Goal: Task Accomplishment & Management: Manage account settings

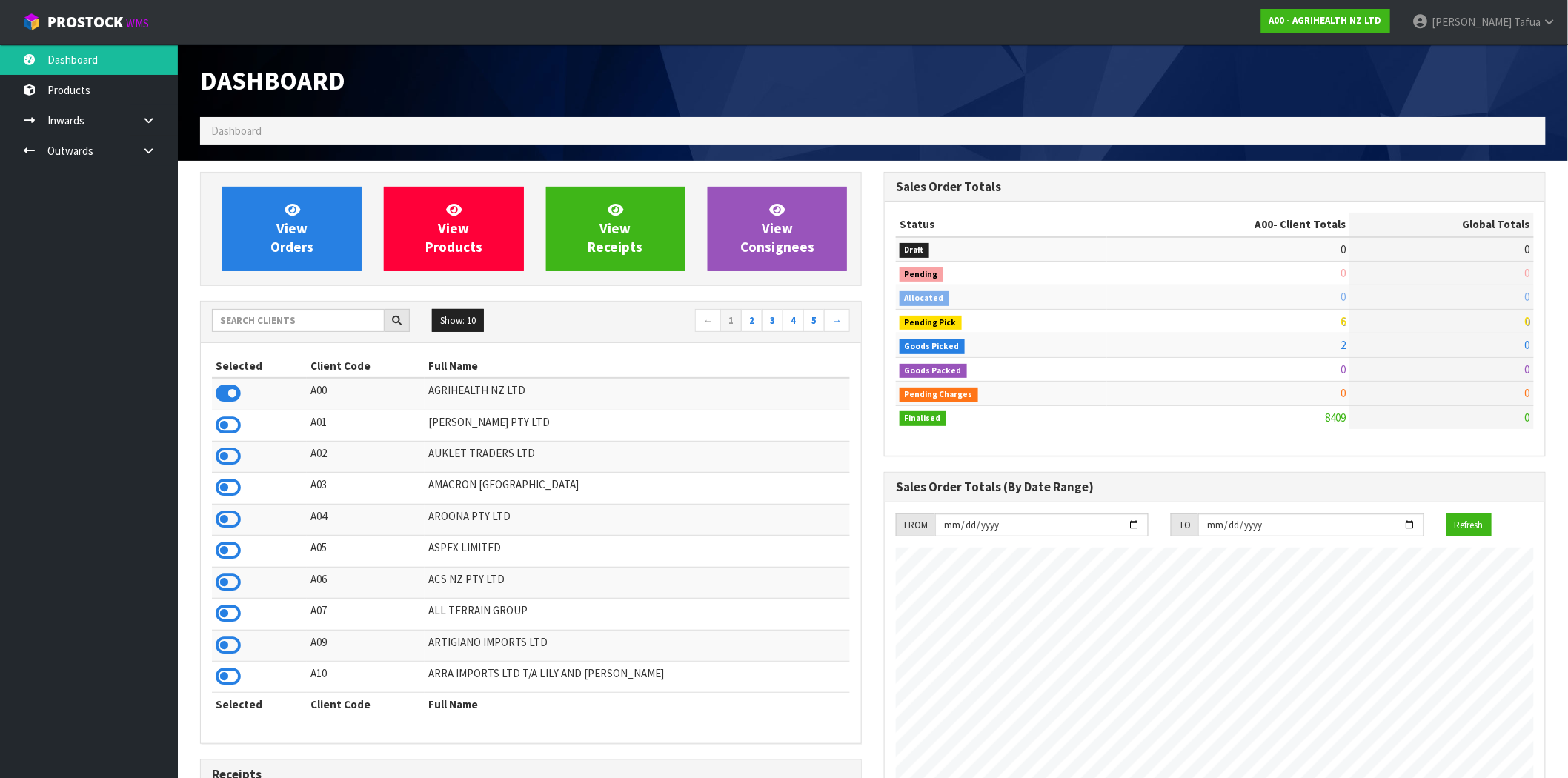
scroll to position [1122, 684]
click at [1506, 26] on span "Cyrus" at bounding box center [1472, 22] width 80 height 14
click at [1515, 61] on link "Logout" at bounding box center [1508, 58] width 117 height 20
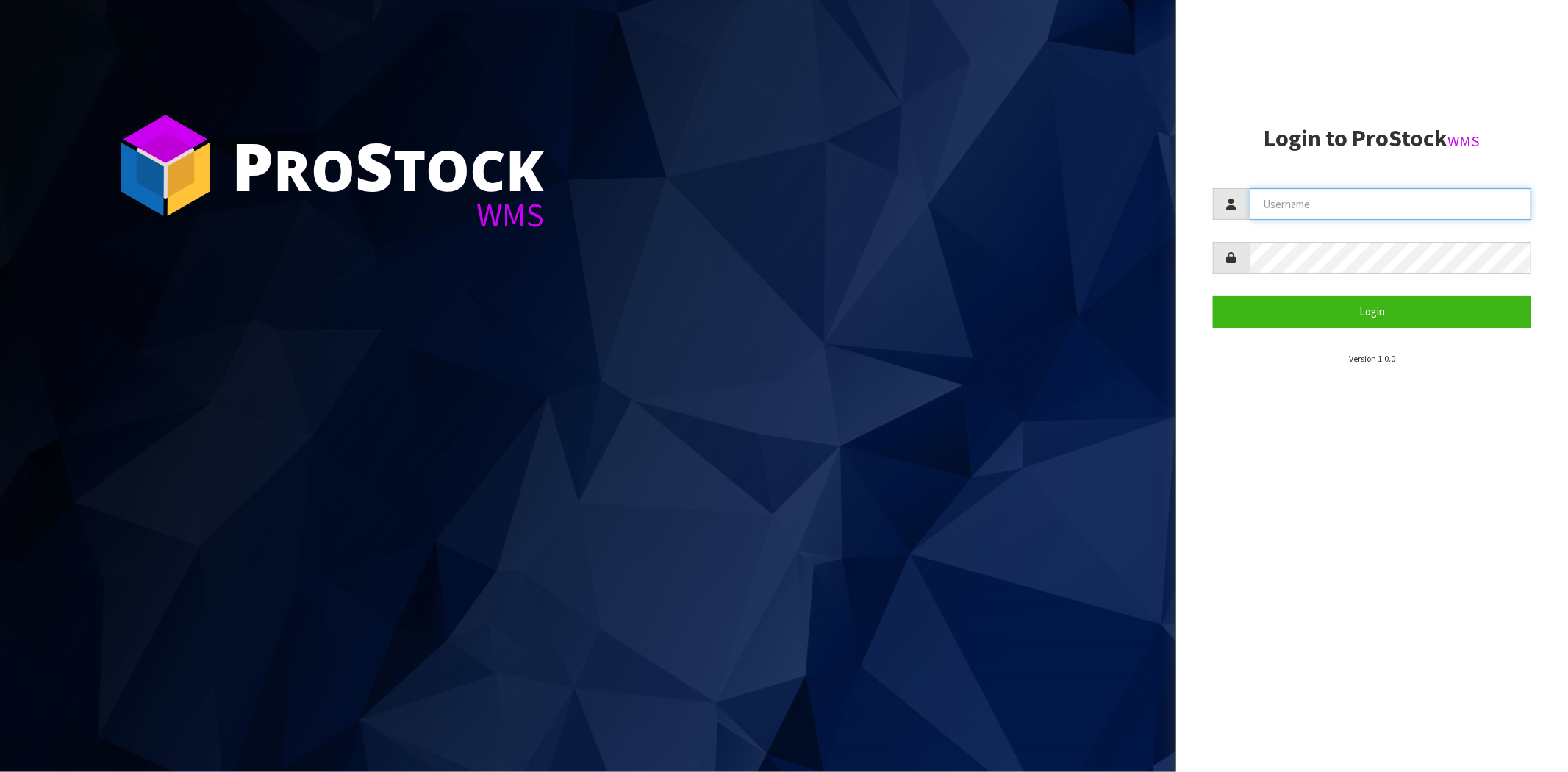
click at [1298, 199] on input "text" at bounding box center [1390, 204] width 282 height 32
paste input "Paras"
type input "Paras"
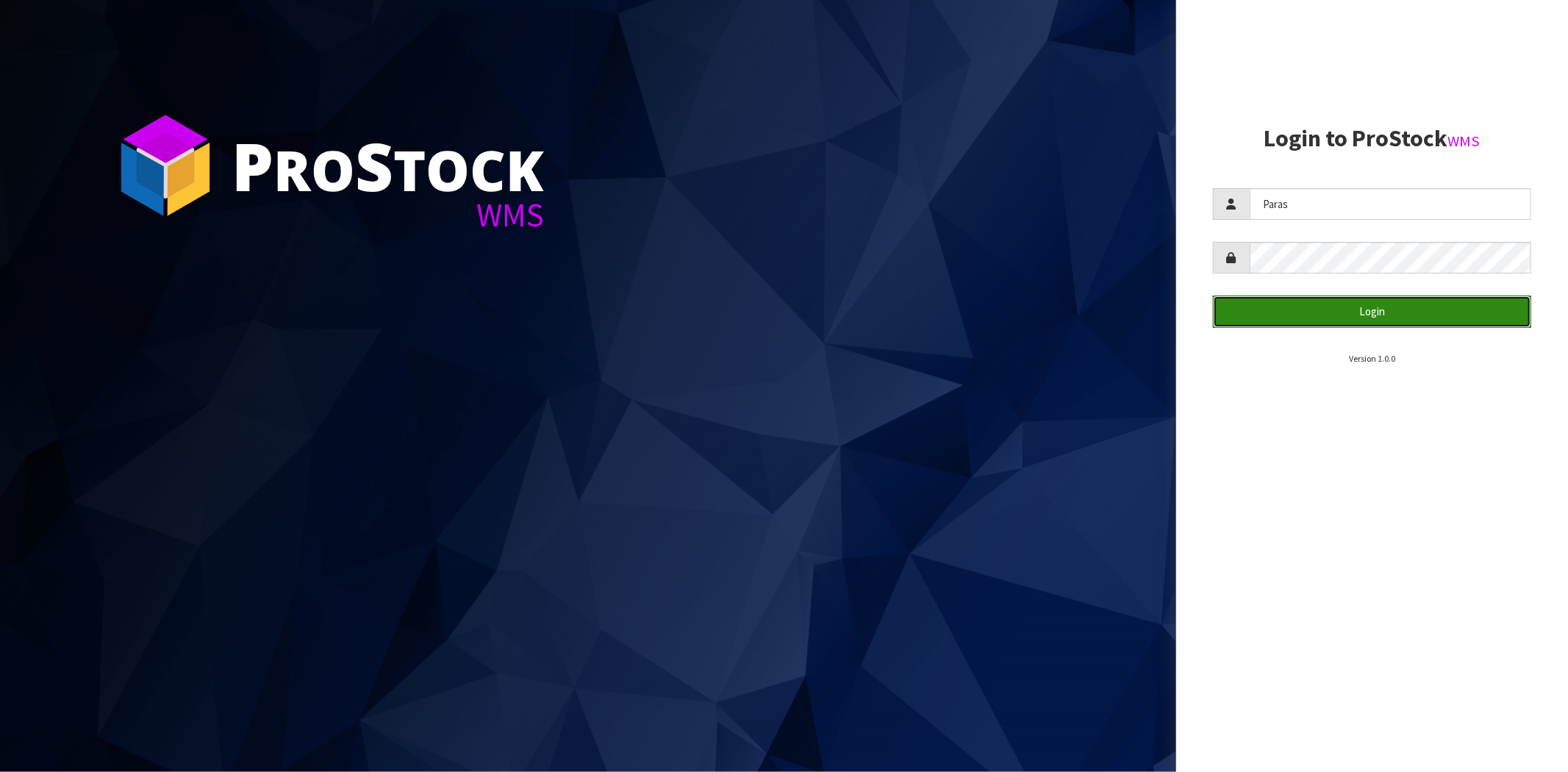
click at [1238, 296] on button "Login" at bounding box center [1371, 311] width 319 height 32
